Goal: Information Seeking & Learning: Learn about a topic

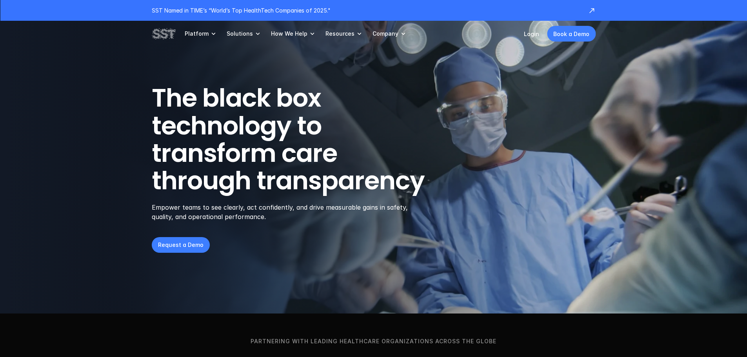
click at [391, 38] on link "Company" at bounding box center [389, 34] width 34 height 26
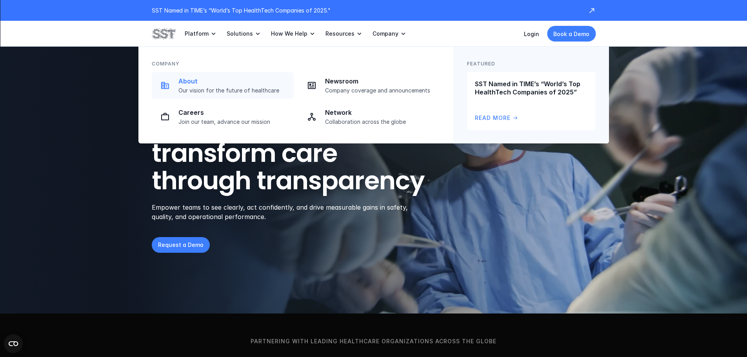
click at [190, 78] on p "About" at bounding box center [233, 81] width 111 height 8
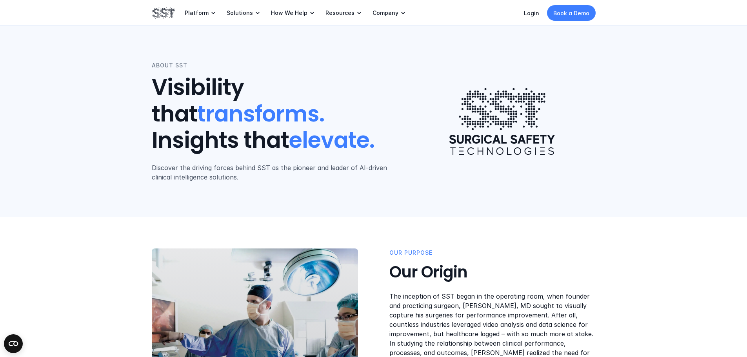
click at [167, 15] on img at bounding box center [164, 12] width 24 height 13
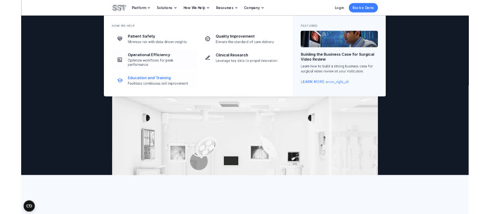
scroll to position [78, 0]
